Goal: Task Accomplishment & Management: Use online tool/utility

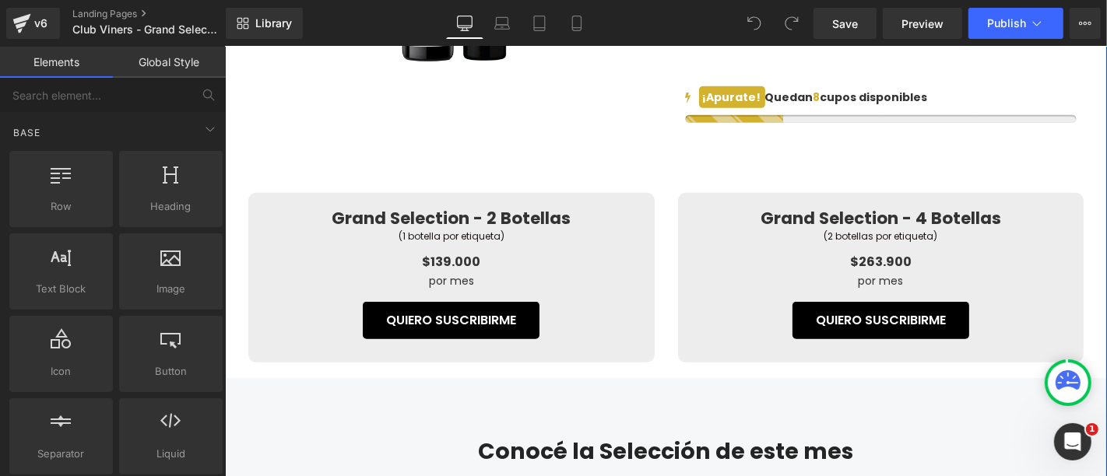
scroll to position [605, 0]
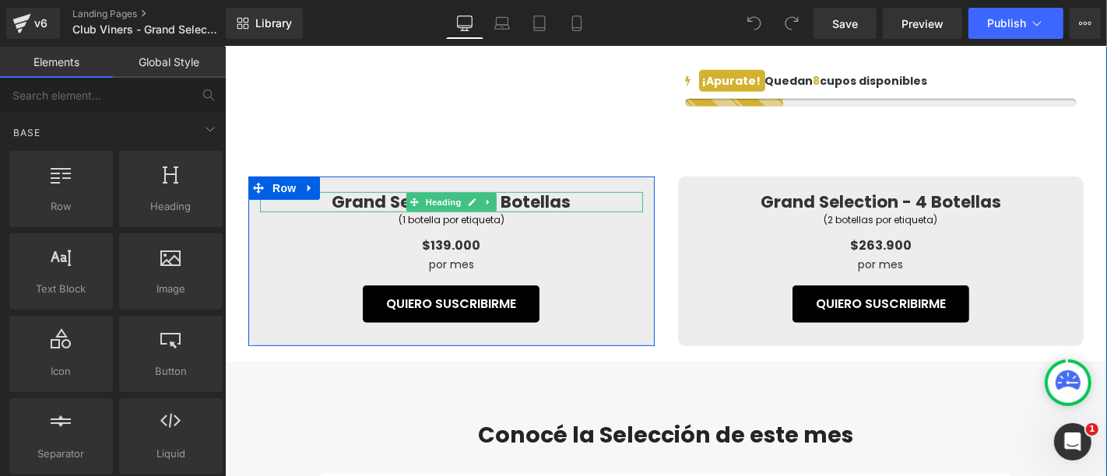
click at [531, 212] on h3 "Grand Selection - 2 Botellas" at bounding box center [450, 202] width 383 height 20
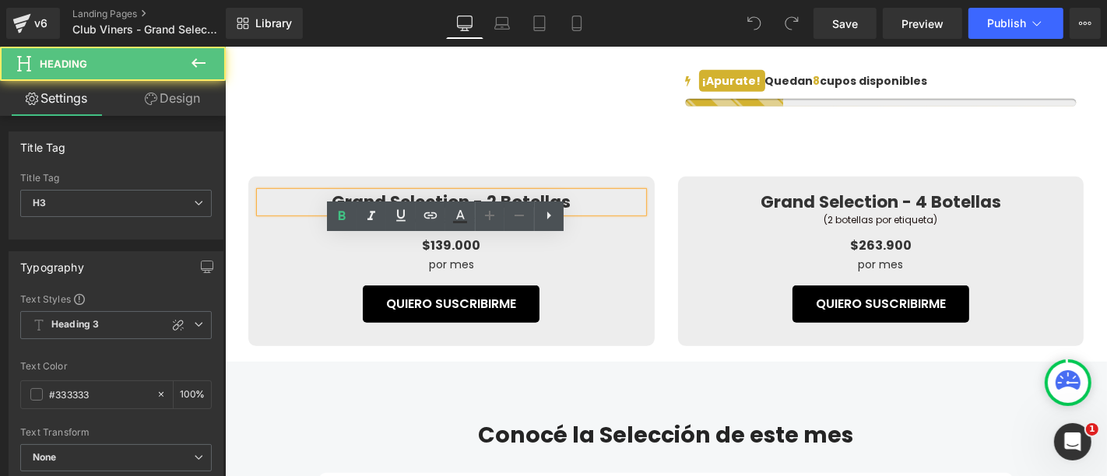
drag, startPoint x: 489, startPoint y: 247, endPoint x: 498, endPoint y: 246, distance: 9.4
click at [490, 212] on h3 "Grand Selection - 2 Botellas" at bounding box center [450, 202] width 383 height 20
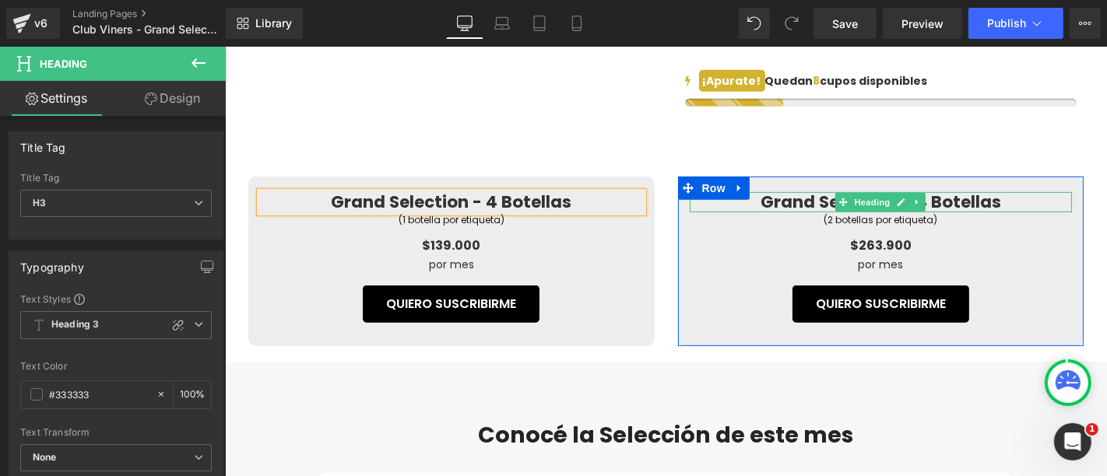
click at [938, 212] on h2 "Grand Selection - 4 Botellas" at bounding box center [880, 202] width 383 height 20
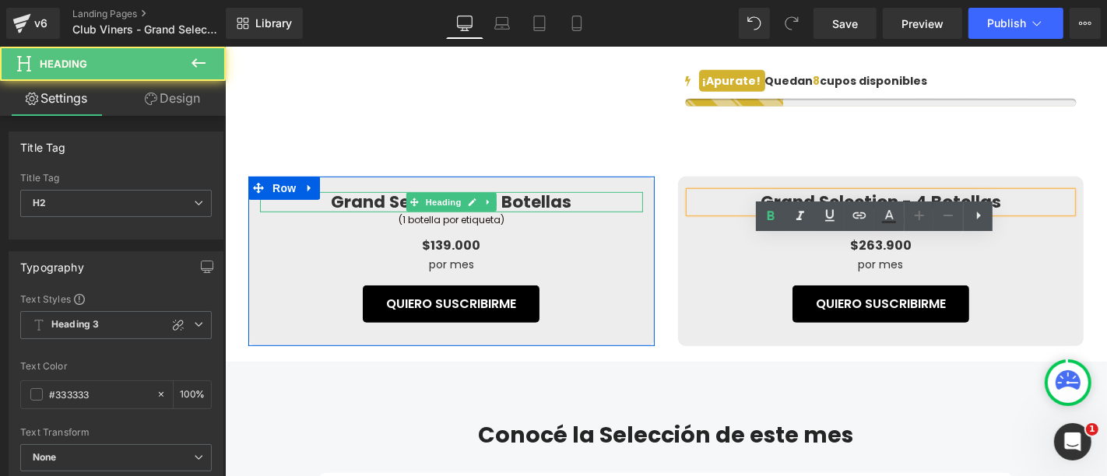
click at [490, 212] on h3 "Grand Selection - 4 Botellas" at bounding box center [450, 202] width 383 height 20
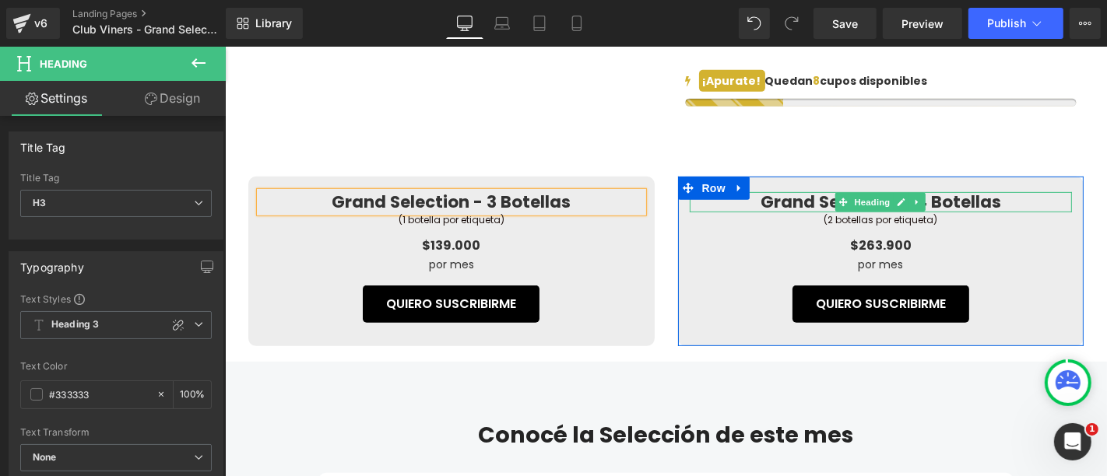
click at [959, 212] on h2 "Grand Selection - 4 Botellas" at bounding box center [880, 202] width 383 height 20
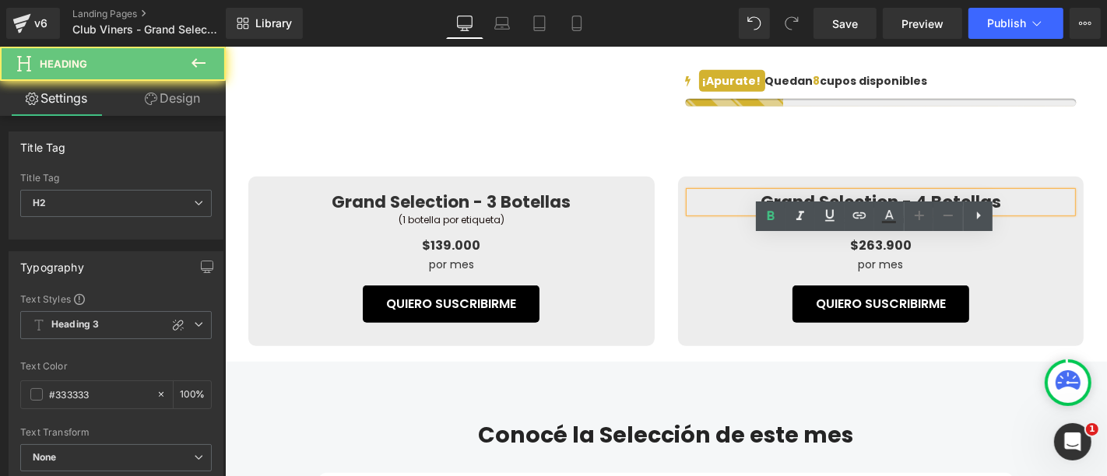
click at [915, 212] on h2 "Grand Selection - 4 Botellas" at bounding box center [880, 202] width 383 height 20
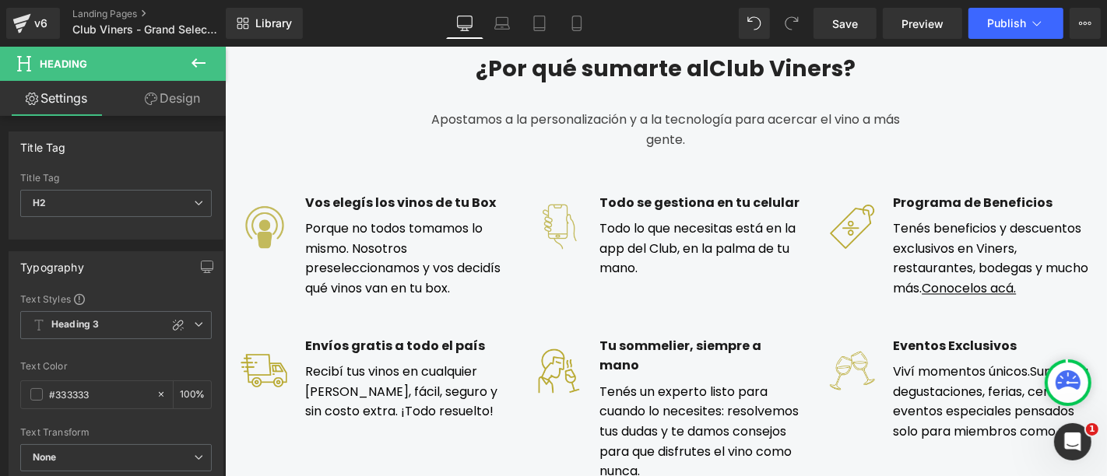
scroll to position [2335, 0]
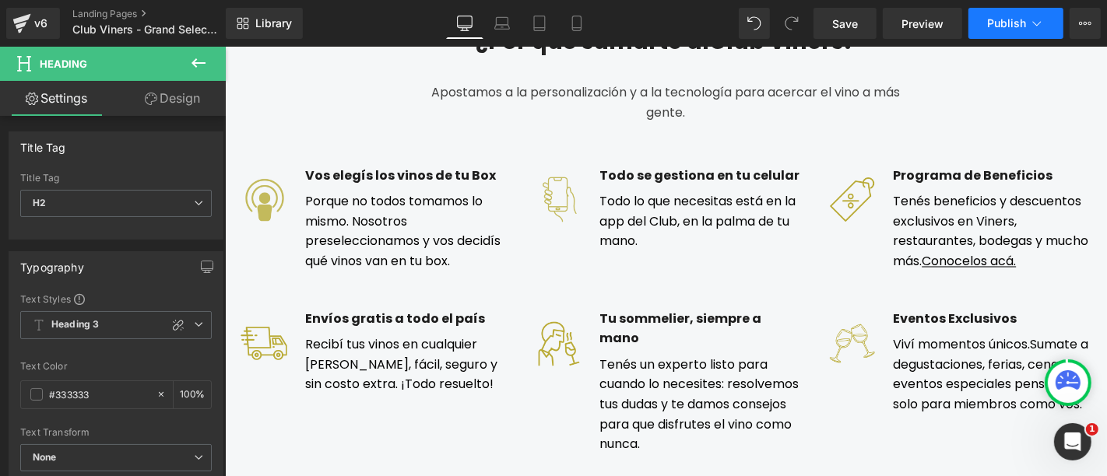
click at [1012, 25] on span "Publish" at bounding box center [1006, 23] width 39 height 12
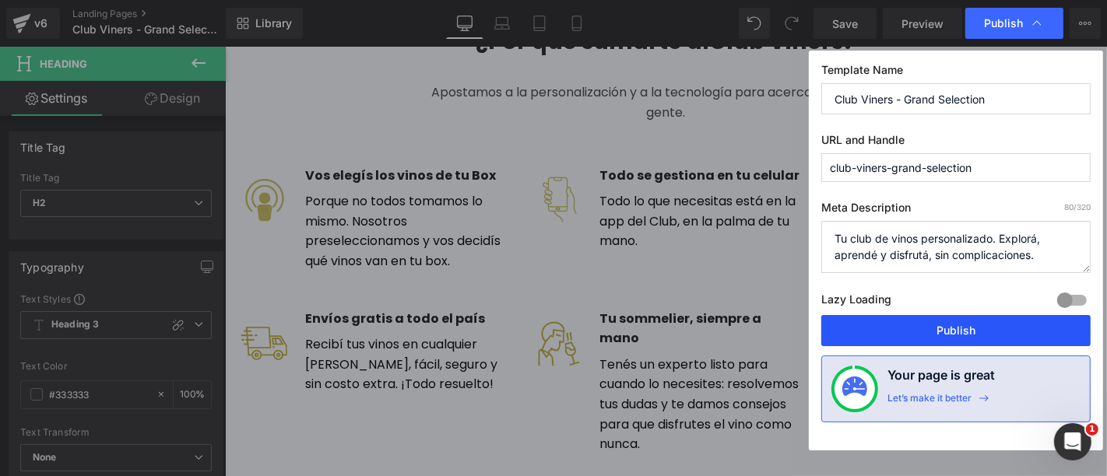
drag, startPoint x: 957, startPoint y: 327, endPoint x: 488, endPoint y: 223, distance: 479.9
click at [957, 327] on button "Publish" at bounding box center [955, 330] width 269 height 31
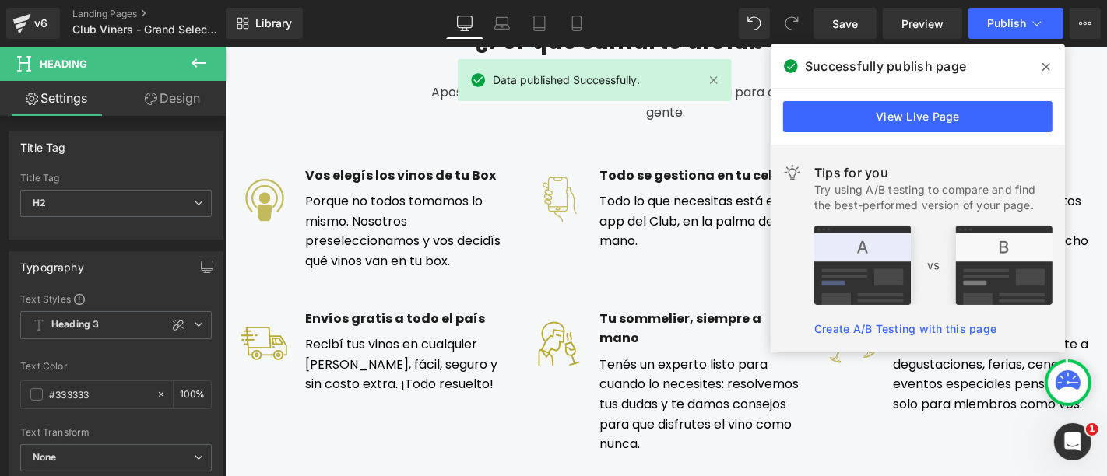
click at [1050, 65] on span at bounding box center [1046, 66] width 25 height 25
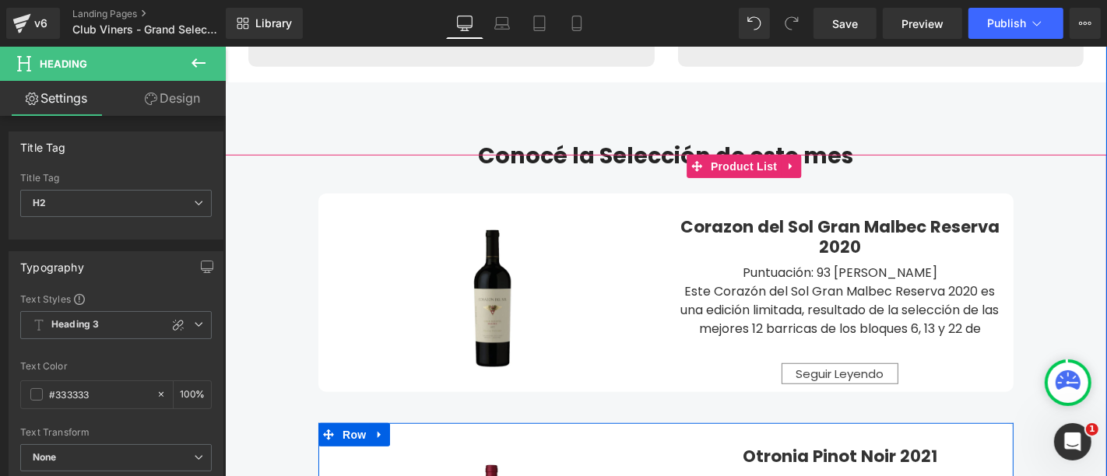
scroll to position [865, 0]
